Goal: Check status: Check status

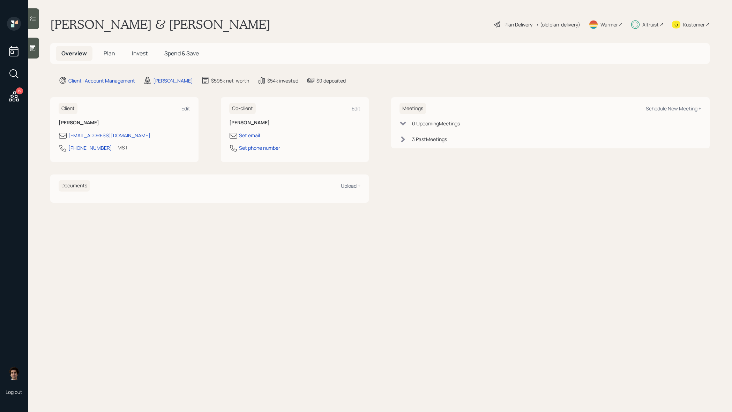
click at [509, 28] on div "Plan Delivery" at bounding box center [513, 24] width 40 height 8
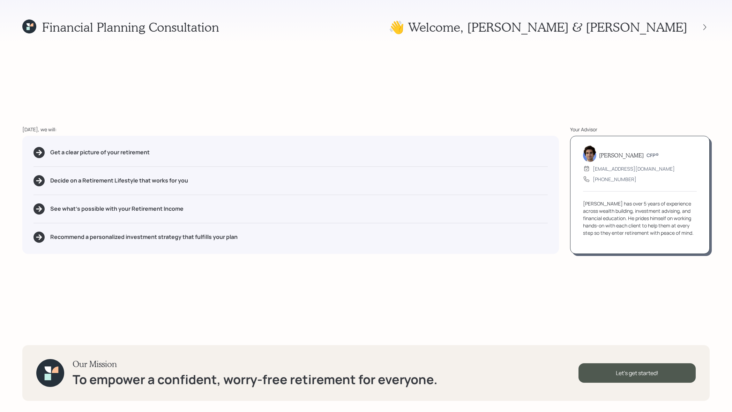
click at [702, 32] on div "👋 Welcome , [PERSON_NAME] & [PERSON_NAME]" at bounding box center [548, 27] width 321 height 15
click at [704, 24] on icon at bounding box center [704, 27] width 7 height 7
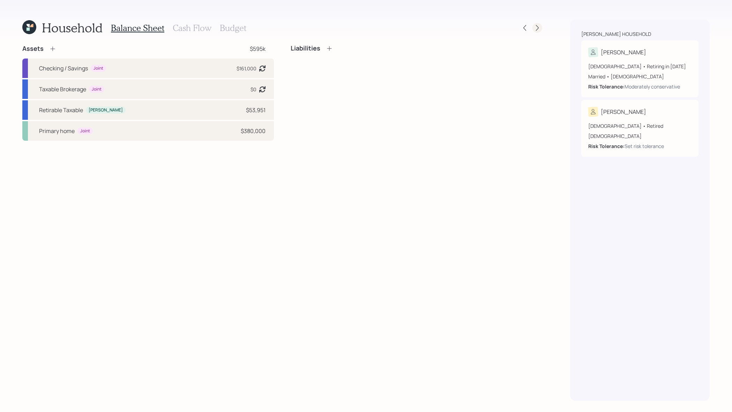
click at [541, 29] on div at bounding box center [537, 28] width 10 height 10
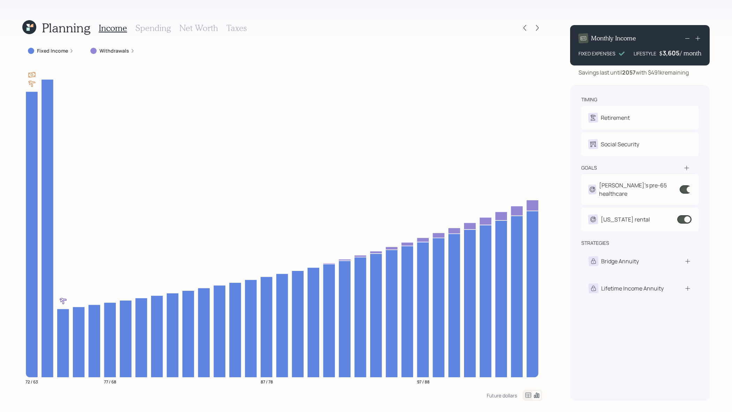
click at [31, 30] on icon at bounding box center [29, 27] width 14 height 14
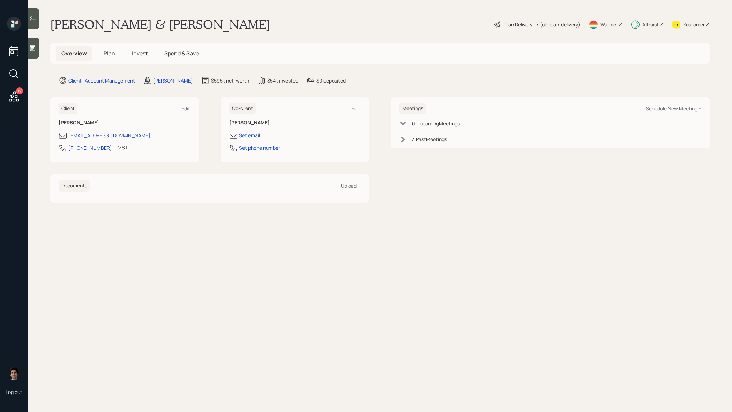
click at [143, 56] on span "Invest" at bounding box center [140, 54] width 16 height 8
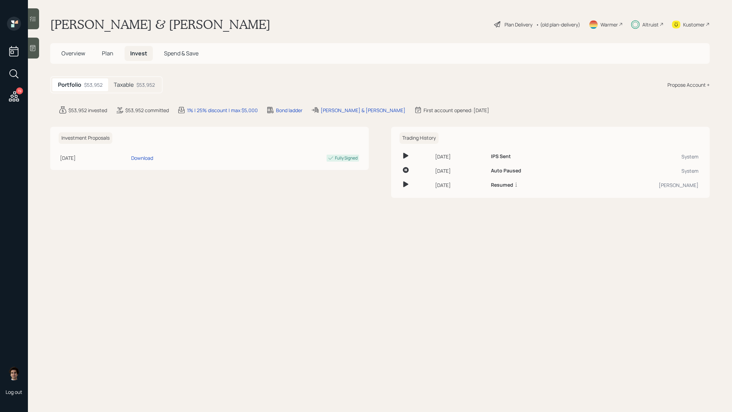
click at [149, 89] on div "$53,952" at bounding box center [145, 84] width 18 height 7
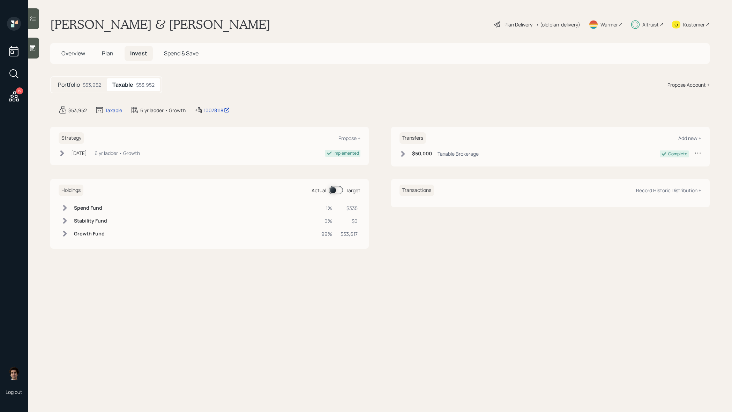
click at [213, 116] on main "[PERSON_NAME] & [PERSON_NAME] Plan Delivery • (old plan-delivery) Warmer Altrui…" at bounding box center [380, 206] width 704 height 412
click at [213, 110] on div "10078118" at bounding box center [217, 110] width 26 height 7
